Goal: Task Accomplishment & Management: Use online tool/utility

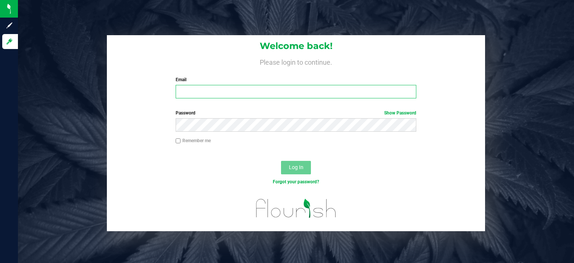
click at [206, 91] on input "Email" at bounding box center [296, 91] width 241 height 13
type input "[EMAIL_ADDRESS][DOMAIN_NAME]"
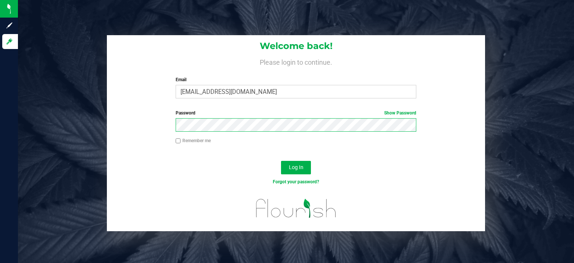
click at [281, 161] on button "Log In" at bounding box center [296, 167] width 30 height 13
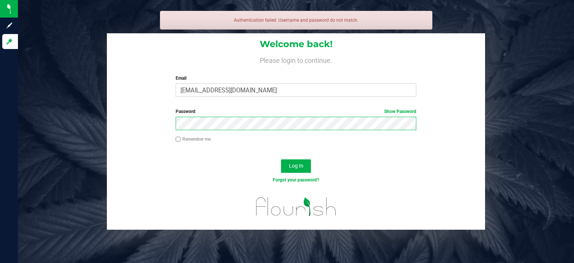
click at [281, 159] on button "Log In" at bounding box center [296, 165] width 30 height 13
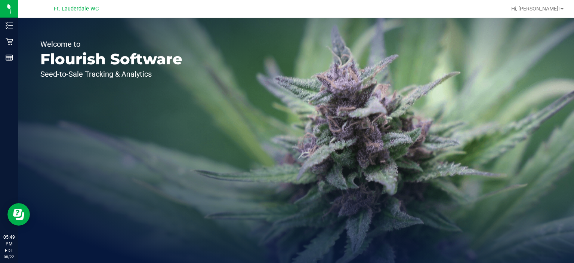
click at [28, 39] on div "Welcome to Flourish Software Seed-to-Sale Tracking & Analytics" at bounding box center [111, 140] width 187 height 245
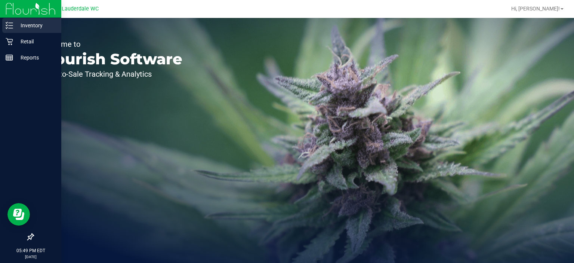
click at [28, 30] on div "Inventory" at bounding box center [31, 25] width 59 height 15
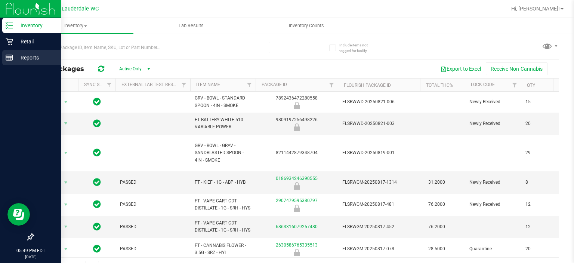
click at [43, 60] on p "Reports" at bounding box center [35, 57] width 45 height 9
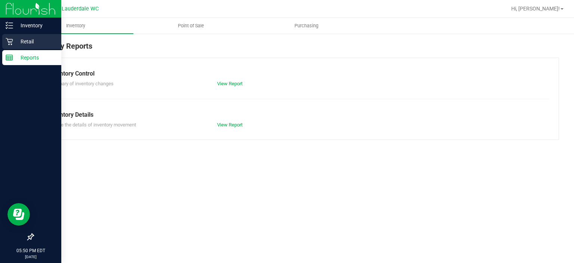
click at [34, 38] on p "Retail" at bounding box center [35, 41] width 45 height 9
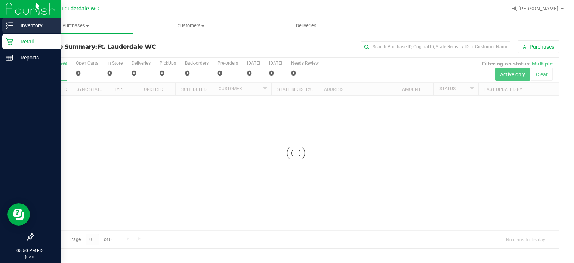
click at [25, 25] on p "Inventory" at bounding box center [35, 25] width 45 height 9
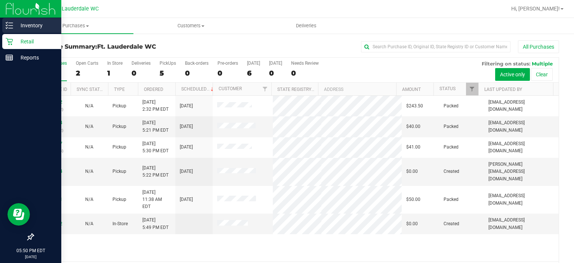
click at [25, 25] on p "Inventory" at bounding box center [35, 25] width 45 height 9
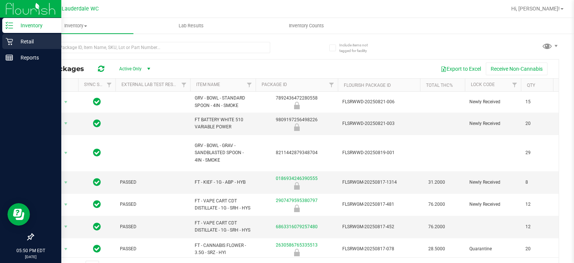
click at [24, 38] on p "Retail" at bounding box center [35, 41] width 45 height 9
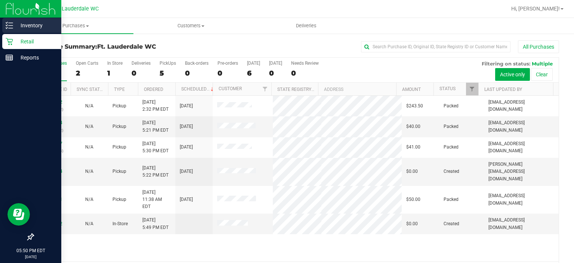
click at [31, 28] on p "Inventory" at bounding box center [35, 25] width 45 height 9
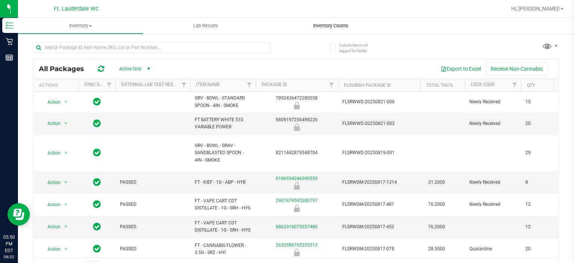
click at [337, 24] on span "Inventory Counts" at bounding box center [330, 25] width 55 height 7
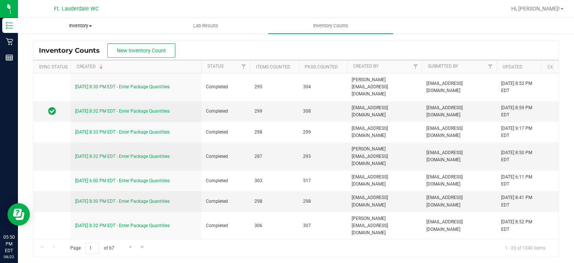
click at [90, 24] on span "Inventory" at bounding box center [80, 25] width 124 height 7
click at [27, 45] on span "All packages" at bounding box center [43, 45] width 51 height 6
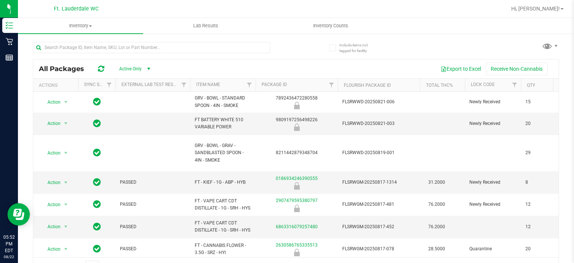
click at [144, 67] on span "Active Only" at bounding box center [132, 69] width 41 height 10
click at [446, 70] on button "Export to Excel" at bounding box center [461, 68] width 50 height 13
